Goal: Task Accomplishment & Management: Complete application form

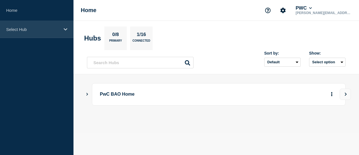
click at [58, 28] on p "Select Hub" at bounding box center [33, 29] width 54 height 5
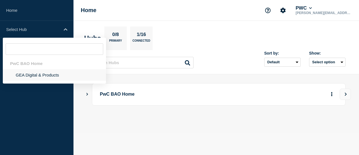
click at [48, 77] on li "GEA Digital & Products" at bounding box center [54, 75] width 103 height 12
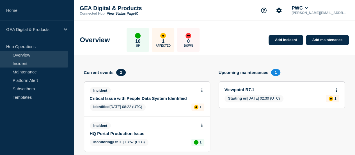
click at [23, 64] on link "Incident" at bounding box center [34, 63] width 68 height 8
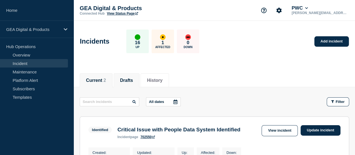
click at [133, 81] on button "Drafts" at bounding box center [126, 80] width 13 height 5
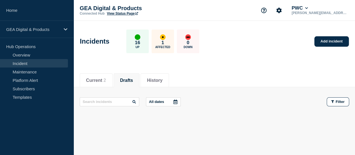
scroll to position [16, 0]
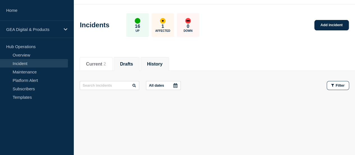
click at [165, 67] on li "History" at bounding box center [155, 64] width 28 height 14
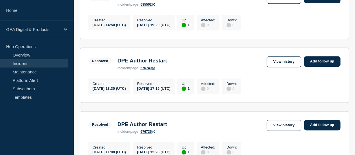
scroll to position [325, 0]
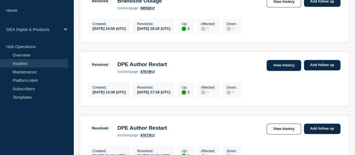
click at [276, 71] on link "View history" at bounding box center [284, 65] width 34 height 11
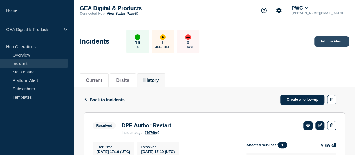
click at [325, 38] on link "Add incident" at bounding box center [332, 41] width 35 height 10
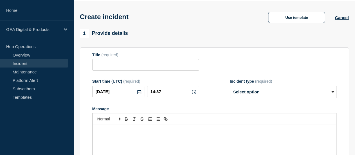
scroll to position [28, 0]
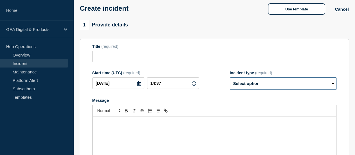
click at [241, 88] on select "Select option Investigating Identified Monitoring" at bounding box center [283, 83] width 107 height 12
click at [217, 33] on div "1 Provide details Title (required) Start time (UTC) (required) 2025-09-04 14:37…" at bounding box center [215, 104] width 270 height 169
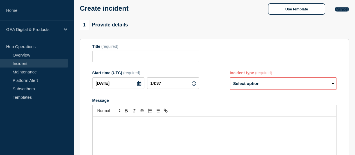
click at [343, 9] on button "Cancel" at bounding box center [342, 9] width 14 height 5
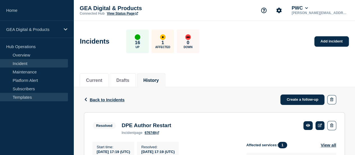
click at [13, 98] on link "Templates" at bounding box center [34, 97] width 68 height 8
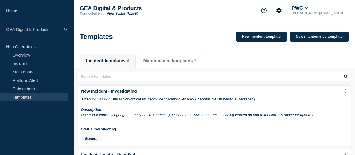
click at [179, 63] on button "Maintenance templates 3" at bounding box center [169, 60] width 53 height 5
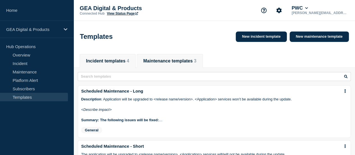
click at [119, 63] on button "Incident templates 4" at bounding box center [107, 60] width 43 height 5
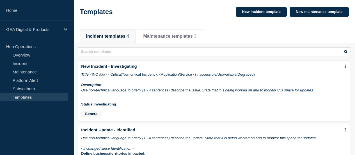
scroll to position [56, 0]
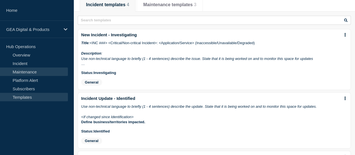
click at [28, 73] on link "Maintenance" at bounding box center [34, 71] width 68 height 8
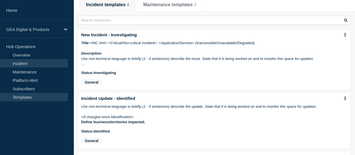
click at [26, 67] on link "Incident" at bounding box center [34, 63] width 68 height 8
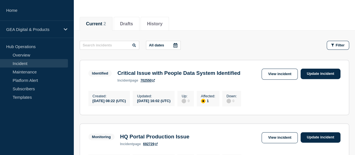
scroll to position [53, 0]
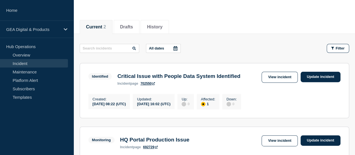
click at [30, 66] on link "Incident" at bounding box center [34, 63] width 68 height 8
click at [153, 24] on button "History" at bounding box center [154, 26] width 15 height 5
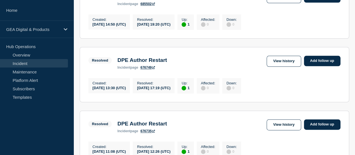
scroll to position [334, 0]
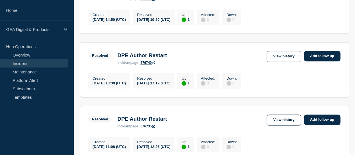
click at [133, 58] on h3 "DPE Author Restart" at bounding box center [142, 55] width 50 height 6
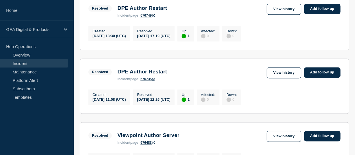
scroll to position [390, 0]
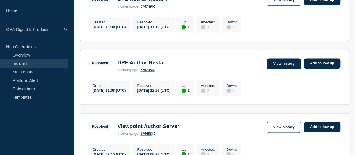
click at [281, 69] on link "View history" at bounding box center [284, 63] width 34 height 11
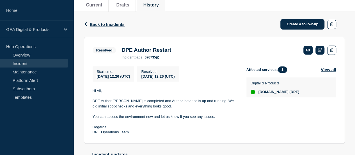
scroll to position [84, 0]
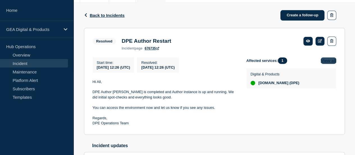
click at [331, 61] on button "View all" at bounding box center [328, 60] width 15 height 6
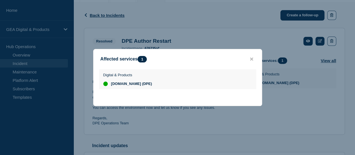
click at [135, 85] on span "[DOMAIN_NAME] (DPE)" at bounding box center [131, 83] width 41 height 4
click at [250, 58] on icon "close button" at bounding box center [251, 59] width 3 height 4
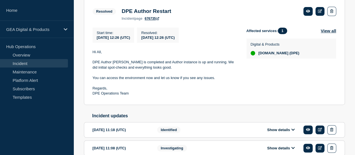
scroll to position [143, 0]
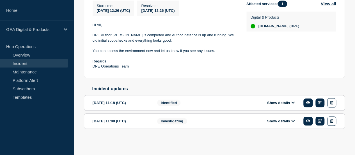
click at [183, 124] on div "Investigating" at bounding box center [191, 120] width 68 height 9
click at [293, 121] on icon at bounding box center [292, 121] width 3 height 2
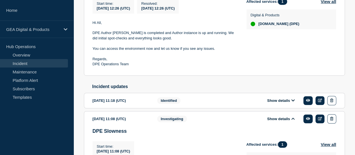
click at [160, 105] on div "Identified" at bounding box center [191, 100] width 68 height 9
click at [284, 101] on button "Show details" at bounding box center [281, 100] width 31 height 5
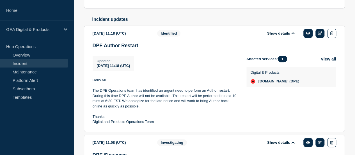
scroll to position [227, 0]
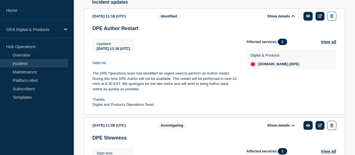
click at [27, 63] on link "Incident" at bounding box center [34, 63] width 68 height 8
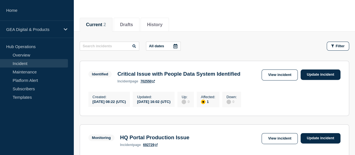
scroll to position [56, 0]
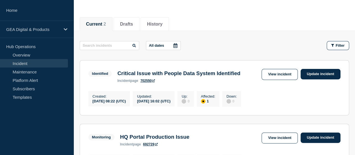
click at [21, 47] on p "Hub Operations" at bounding box center [37, 46] width 74 height 8
click at [22, 54] on link "Overview" at bounding box center [34, 55] width 68 height 8
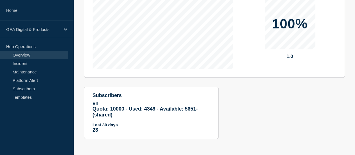
scroll to position [146, 0]
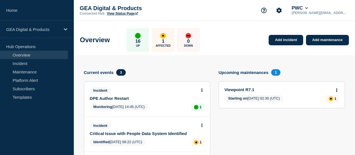
click at [156, 101] on div "Incident DPE Author Restart Monitoring [DATE] 14:45 (UTC) 1" at bounding box center [147, 98] width 126 height 35
click at [118, 97] on link "DPE Author Restart" at bounding box center [143, 98] width 107 height 5
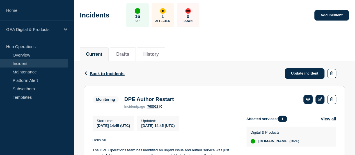
scroll to position [21, 0]
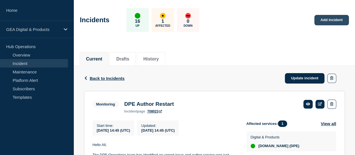
click at [330, 19] on link "Add incident" at bounding box center [332, 20] width 35 height 10
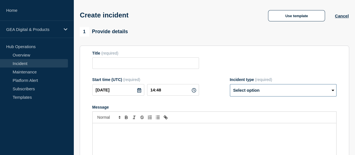
click at [272, 92] on select "Select option Investigating Identified Monitoring" at bounding box center [283, 90] width 107 height 12
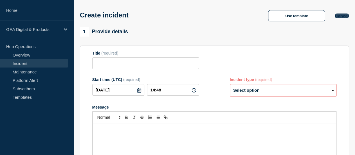
click at [340, 16] on button "Cancel" at bounding box center [342, 15] width 14 height 5
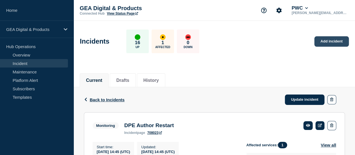
click at [335, 39] on link "Add incident" at bounding box center [332, 41] width 35 height 10
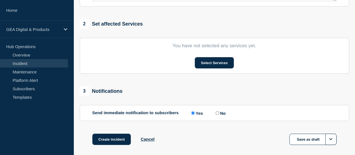
scroll to position [225, 0]
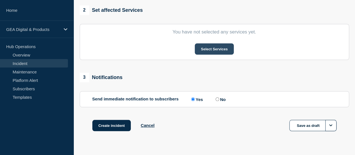
click at [223, 51] on button "Select Services" at bounding box center [214, 48] width 39 height 11
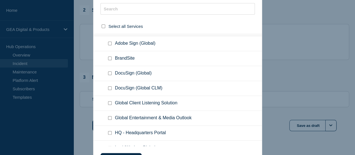
scroll to position [0, 0]
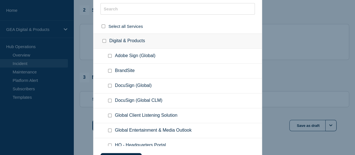
click at [105, 26] on input "select all checkbox" at bounding box center [104, 26] width 4 height 4
checkbox input "true"
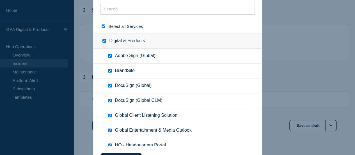
checkbox input "true"
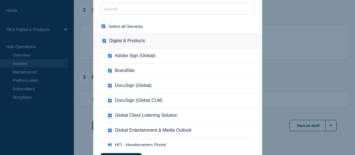
checkbox input "true"
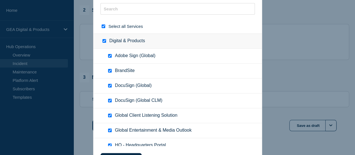
checkbox input "true"
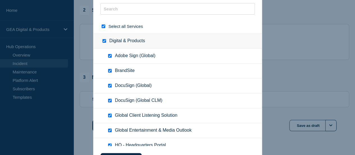
checkbox input "true"
click at [105, 26] on input "select all checkbox" at bounding box center [104, 26] width 4 height 4
checkbox input "false"
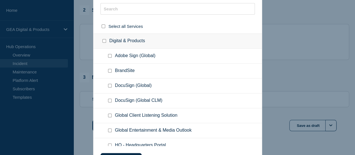
checkbox input "false"
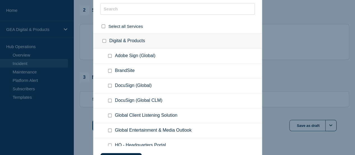
checkbox input "false"
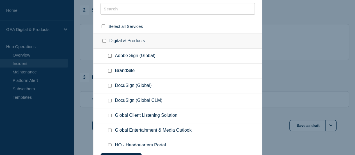
checkbox input "false"
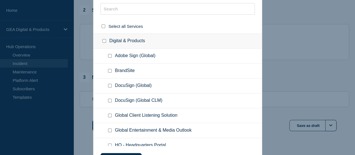
checkbox input "false"
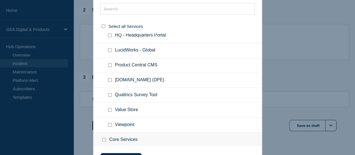
scroll to position [112, 0]
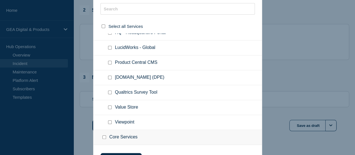
click at [117, 78] on span "[DOMAIN_NAME] (DPE)" at bounding box center [139, 78] width 49 height 6
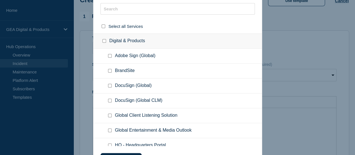
scroll to position [0, 0]
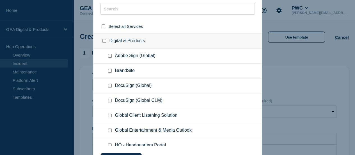
click at [303, 64] on div at bounding box center [177, 77] width 355 height 155
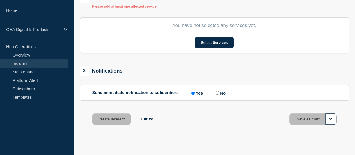
scroll to position [243, 0]
